Goal: Task Accomplishment & Management: Use online tool/utility

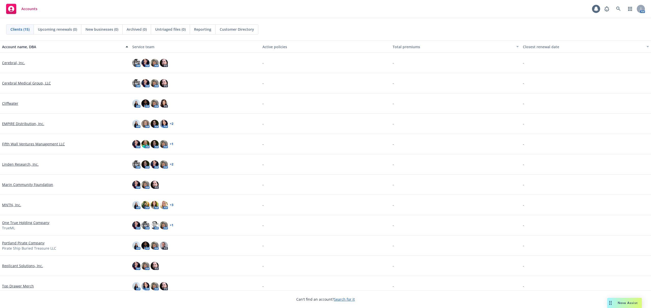
click at [11, 206] on link "MNTN, Inc." at bounding box center [11, 205] width 19 height 5
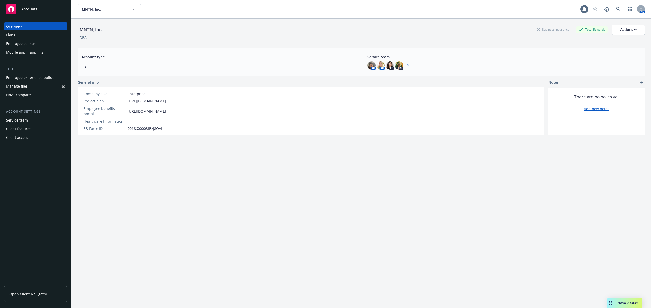
click at [9, 35] on div "Plans" at bounding box center [10, 35] width 9 height 8
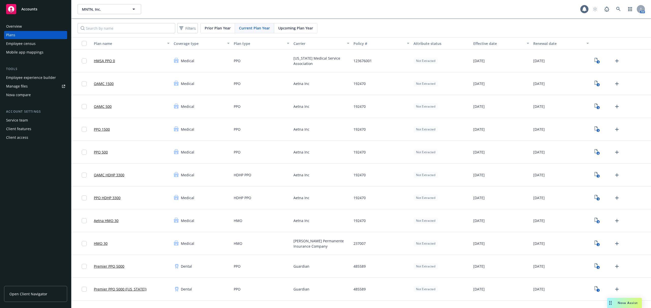
click at [40, 76] on div "Employee experience builder" at bounding box center [31, 78] width 50 height 8
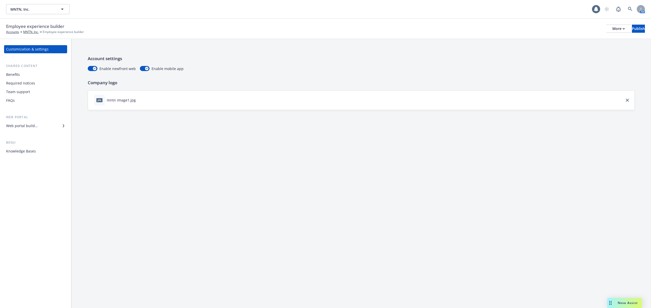
click at [4, 72] on link "Benefits" at bounding box center [35, 75] width 63 height 8
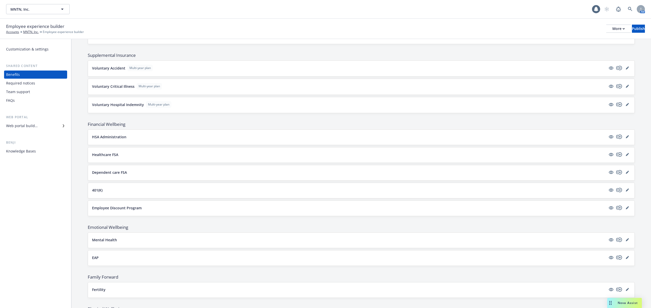
scroll to position [576, 0]
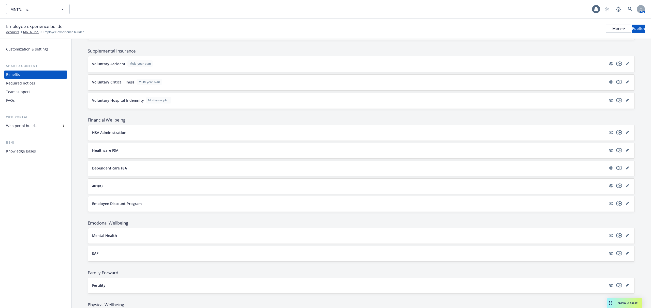
click at [182, 135] on button "HSA Administration" at bounding box center [349, 132] width 514 height 5
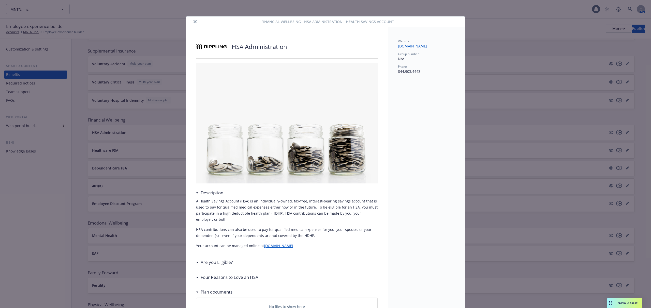
click at [195, 21] on button "close" at bounding box center [195, 22] width 6 height 6
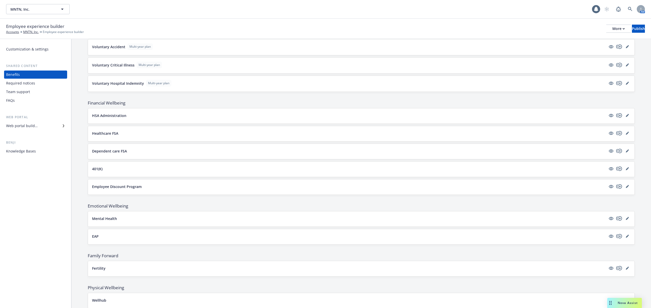
scroll to position [610, 0]
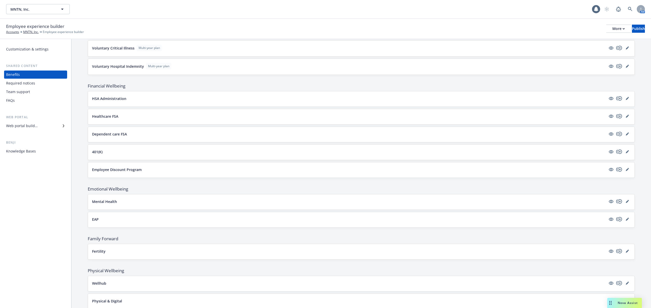
click at [146, 137] on button "Dependent care FSA" at bounding box center [349, 134] width 514 height 5
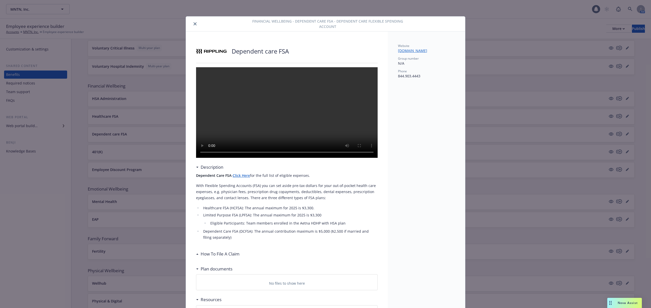
click at [192, 22] on button "close" at bounding box center [195, 24] width 6 height 6
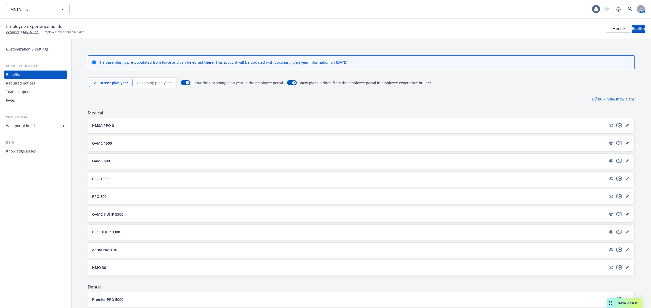
click at [153, 82] on p "Upcoming plan year" at bounding box center [154, 82] width 34 height 5
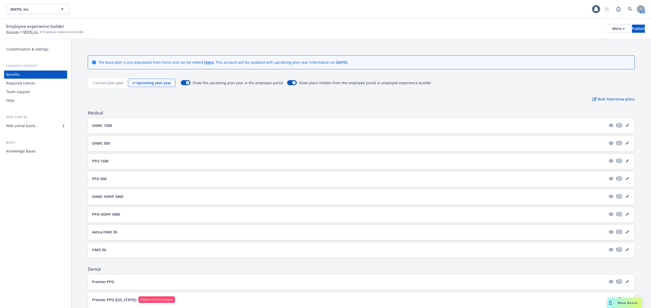
click at [144, 231] on button "Aetna HMO 30" at bounding box center [349, 232] width 514 height 5
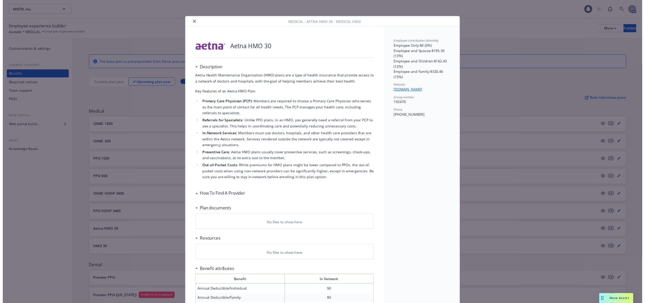
scroll to position [15, 0]
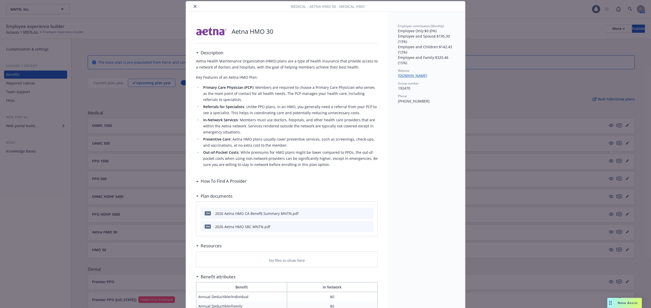
click at [193, 5] on icon "close" at bounding box center [194, 6] width 3 height 3
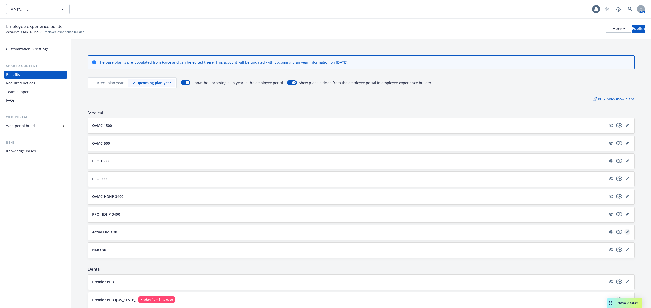
click at [624, 232] on link "editPencil" at bounding box center [627, 232] width 6 height 6
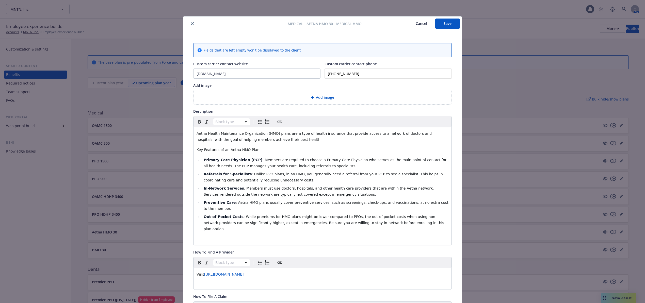
click at [324, 97] on span "Add image" at bounding box center [325, 97] width 18 height 5
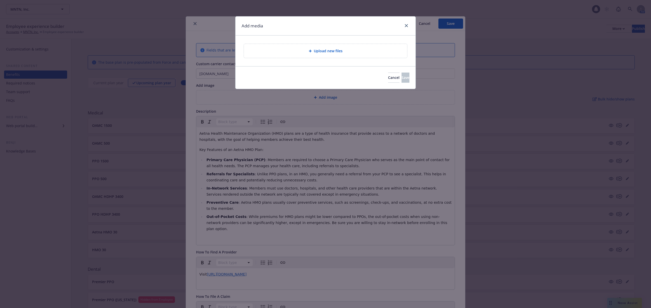
click at [329, 49] on span "Upload new files" at bounding box center [328, 50] width 29 height 5
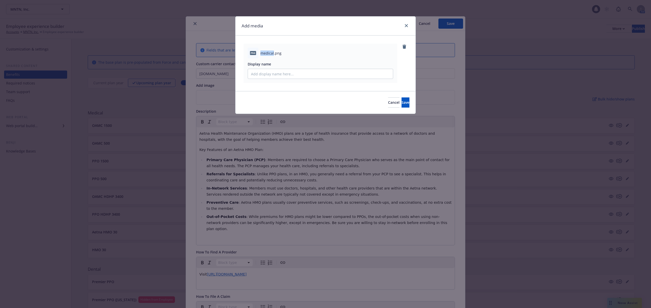
drag, startPoint x: 260, startPoint y: 52, endPoint x: 273, endPoint y: 53, distance: 13.8
click at [273, 53] on div "png medical.png" at bounding box center [320, 53] width 145 height 11
copy span "medical"
click at [272, 75] on input "Display name" at bounding box center [320, 74] width 145 height 10
paste input "medical"
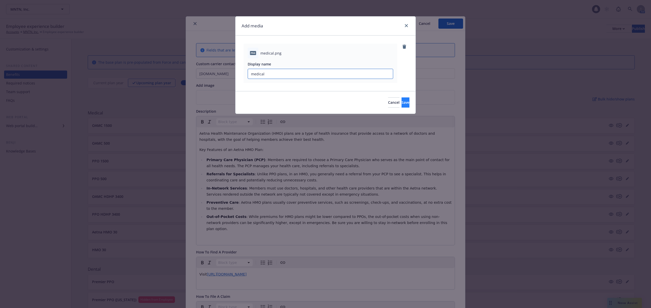
type input "medical"
click at [401, 103] on span "Save" at bounding box center [405, 102] width 8 height 5
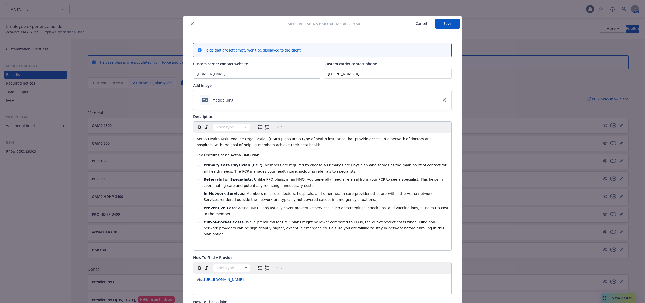
click at [447, 22] on button "Save" at bounding box center [448, 24] width 25 height 10
click at [191, 23] on icon "close" at bounding box center [192, 23] width 3 height 3
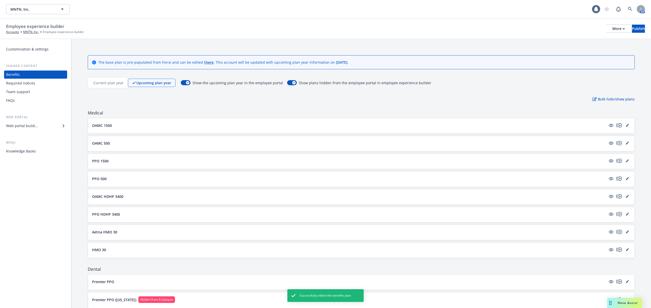
click at [148, 199] on button "OAMC HDHP 3400" at bounding box center [349, 196] width 514 height 5
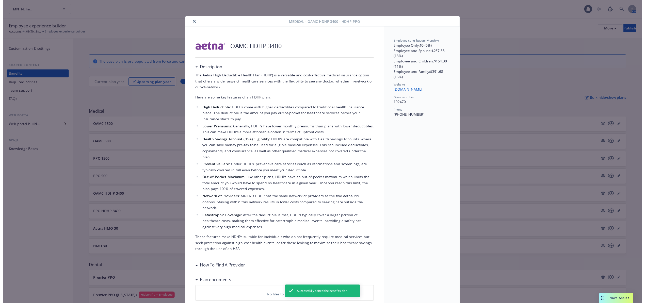
scroll to position [15, 0]
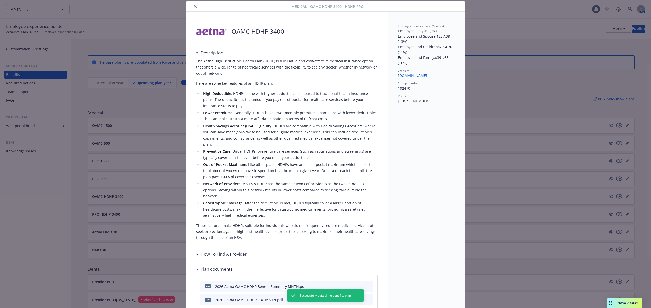
click at [193, 6] on icon "close" at bounding box center [194, 6] width 3 height 3
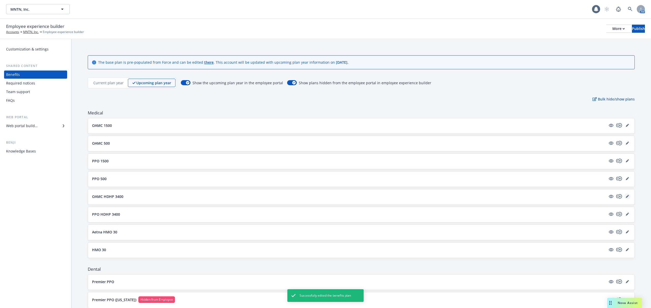
click at [624, 195] on link "editPencil" at bounding box center [627, 197] width 6 height 6
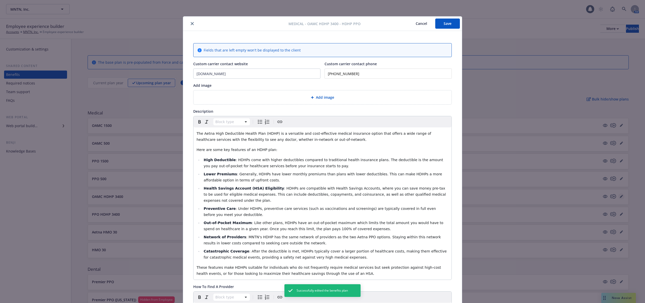
scroll to position [15, 0]
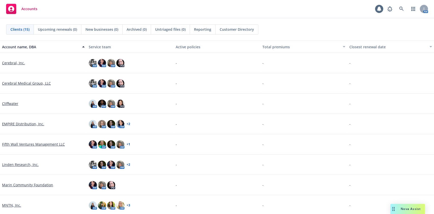
click at [8, 116] on link "MNTN, Inc." at bounding box center [11, 205] width 19 height 5
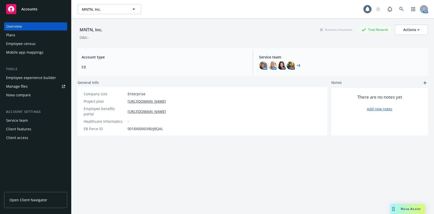
click at [10, 35] on div "Plans" at bounding box center [10, 35] width 9 height 8
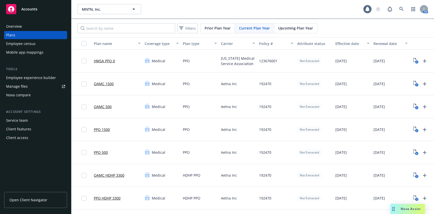
click at [39, 76] on div "Employee experience builder" at bounding box center [31, 78] width 50 height 8
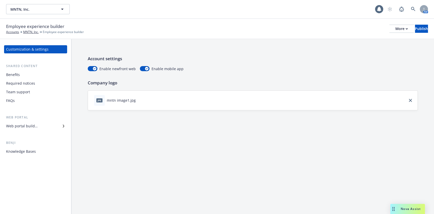
click at [14, 73] on div "Benefits" at bounding box center [13, 75] width 14 height 8
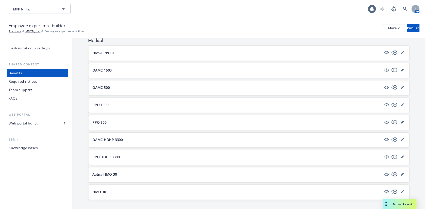
scroll to position [102, 0]
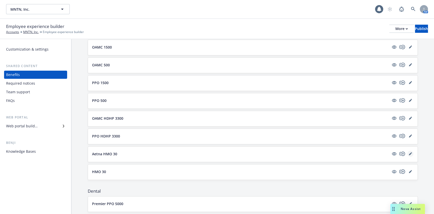
click at [407, 151] on link "editPencil" at bounding box center [410, 154] width 6 height 6
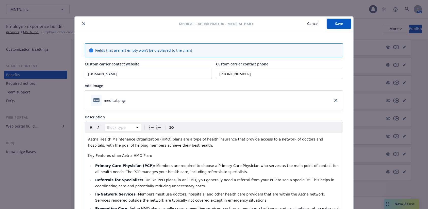
scroll to position [15, 0]
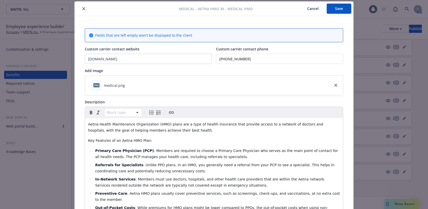
click at [126, 81] on div "png medical.png" at bounding box center [111, 85] width 44 height 11
click at [128, 84] on icon "download file" at bounding box center [130, 85] width 4 height 4
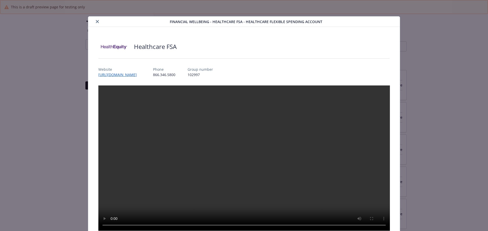
click at [96, 20] on icon "close" at bounding box center [97, 21] width 3 height 3
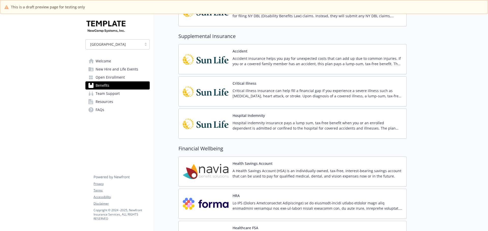
scroll to position [686, 0]
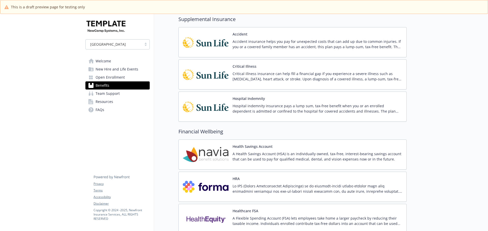
click at [38, 51] on div at bounding box center [40, 97] width 81 height 1538
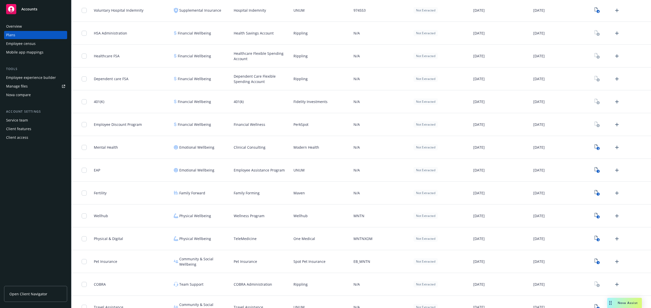
scroll to position [633, 0]
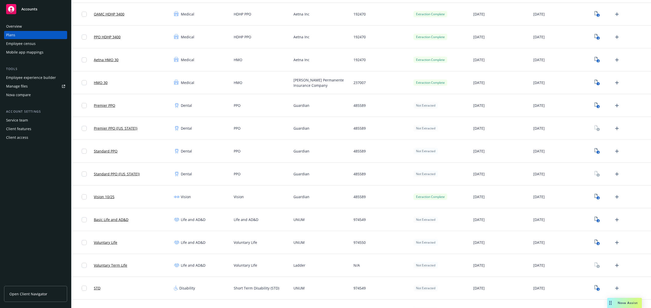
scroll to position [169, 0]
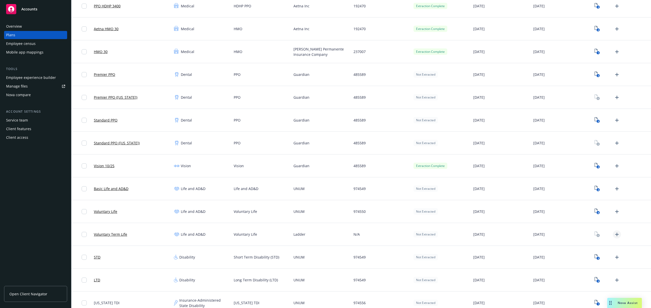
click at [615, 234] on icon "Upload Plan Documents" at bounding box center [617, 235] width 4 height 4
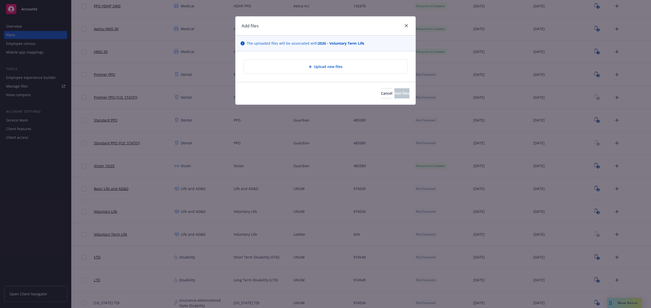
click at [329, 66] on span "Upload new files" at bounding box center [328, 66] width 29 height 5
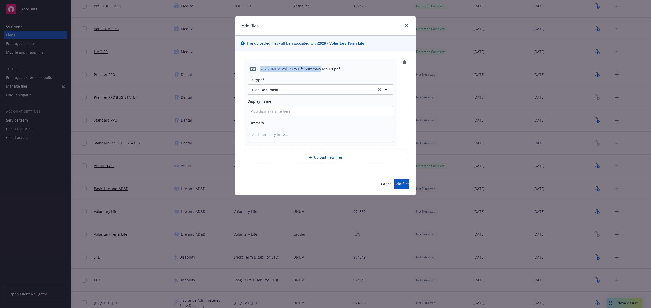
drag, startPoint x: 260, startPoint y: 68, endPoint x: 320, endPoint y: 70, distance: 60.0
click at [320, 70] on span "2026 UNUM Vol Term Life Summary MNTN.pdf" at bounding box center [300, 68] width 80 height 5
copy span "2026 UNUM Vol Term Life Summary"
click at [281, 111] on input "Display name" at bounding box center [320, 111] width 145 height 10
paste input "2026 UNUM Vol Term Life Summary"
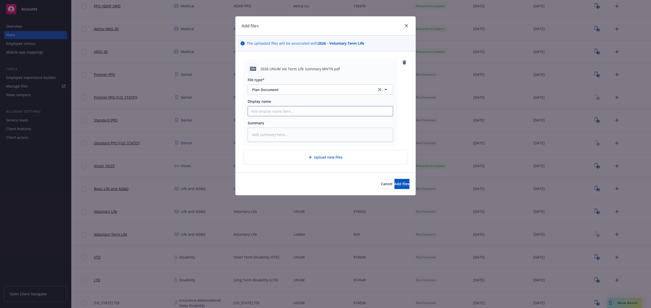
type textarea "x"
type input "2026 UNUM Vol Term Life Summary"
click at [394, 185] on span "Add files" at bounding box center [401, 184] width 15 height 5
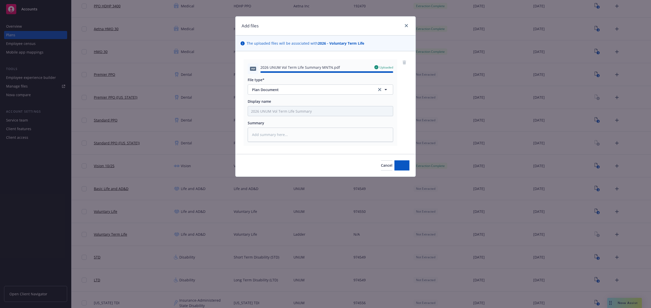
type textarea "x"
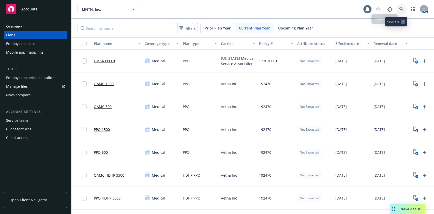
click at [399, 8] on icon at bounding box center [401, 9] width 5 height 5
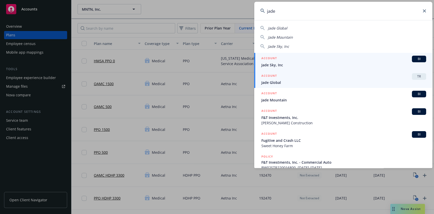
type input "jade"
click at [300, 79] on div "ACCOUNT TR" at bounding box center [343, 76] width 165 height 7
